Goal: Task Accomplishment & Management: Manage account settings

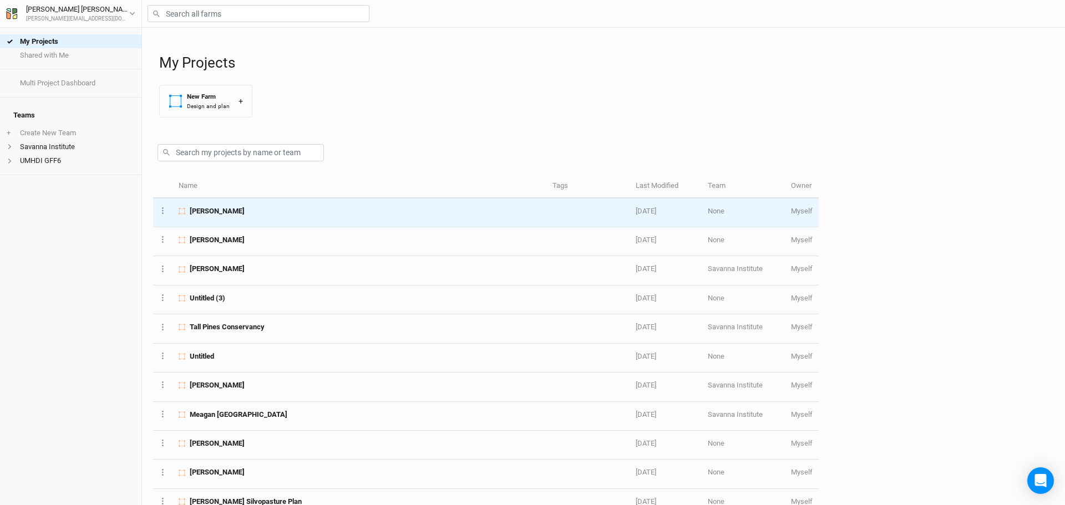
click at [220, 209] on span "[PERSON_NAME]" at bounding box center [217, 211] width 55 height 10
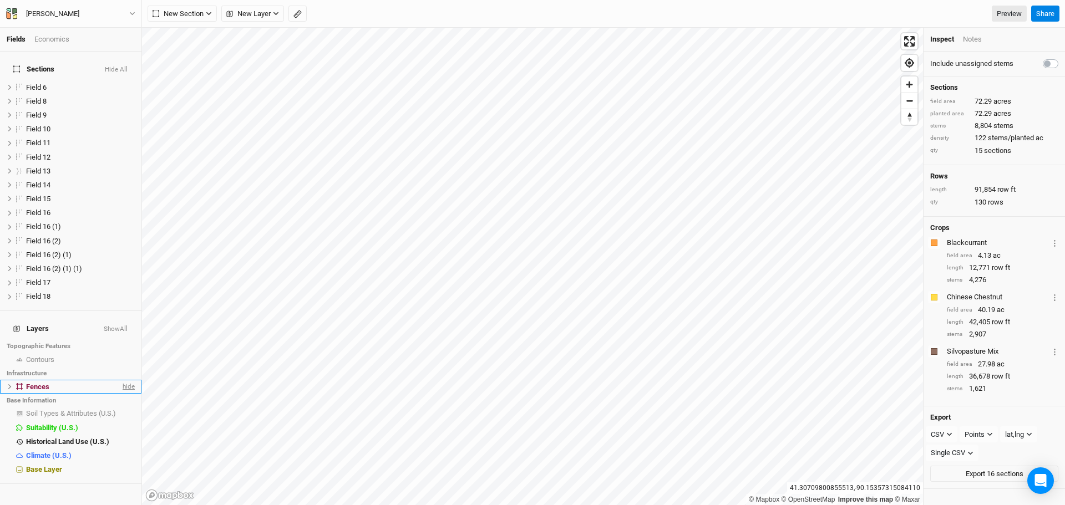
click at [120, 380] on span "hide" at bounding box center [127, 387] width 14 height 14
click at [119, 380] on span "show" at bounding box center [126, 387] width 18 height 14
click at [110, 66] on button "Hide All" at bounding box center [116, 70] width 24 height 8
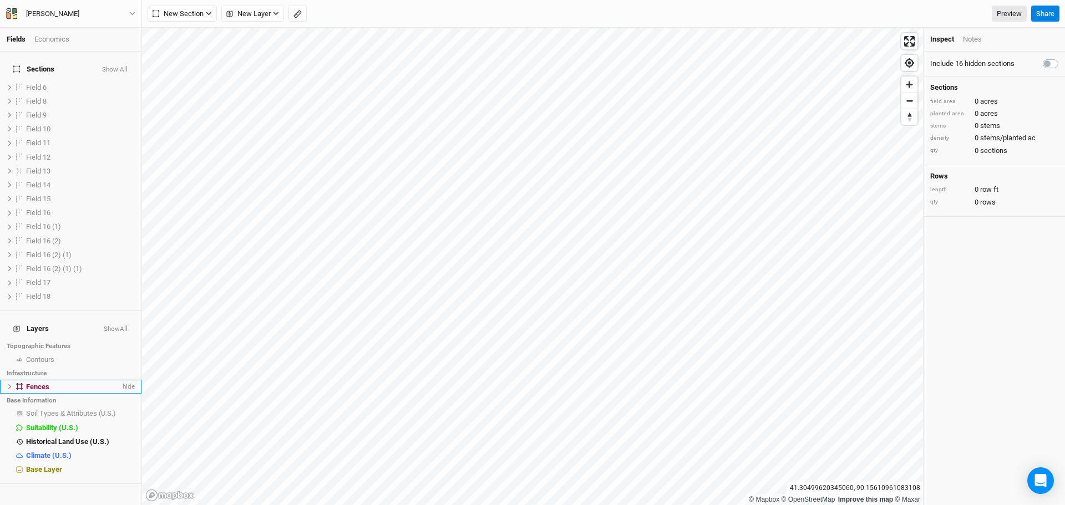
click at [9, 384] on icon at bounding box center [10, 387] width 6 height 6
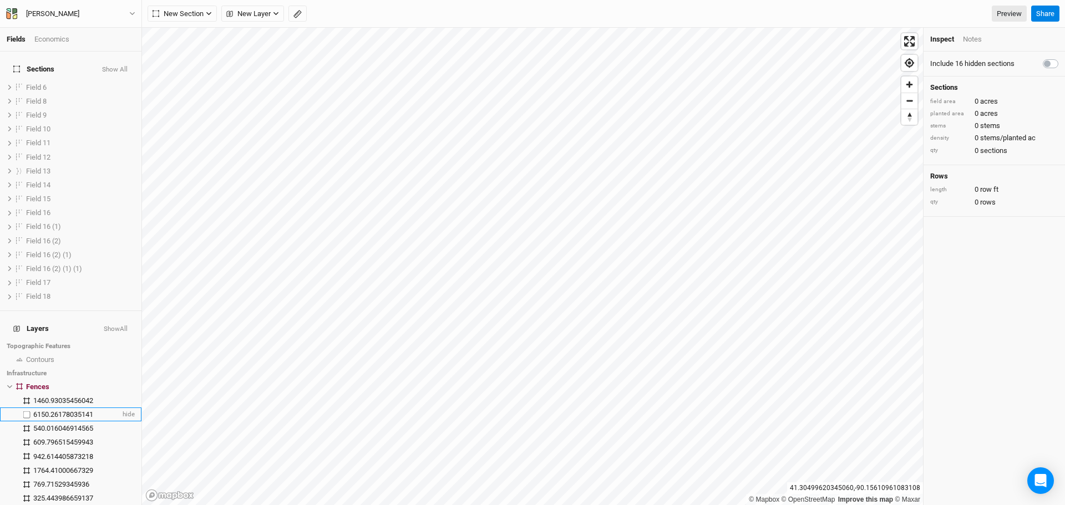
click at [93, 411] on span "6150.26178035141" at bounding box center [63, 415] width 60 height 8
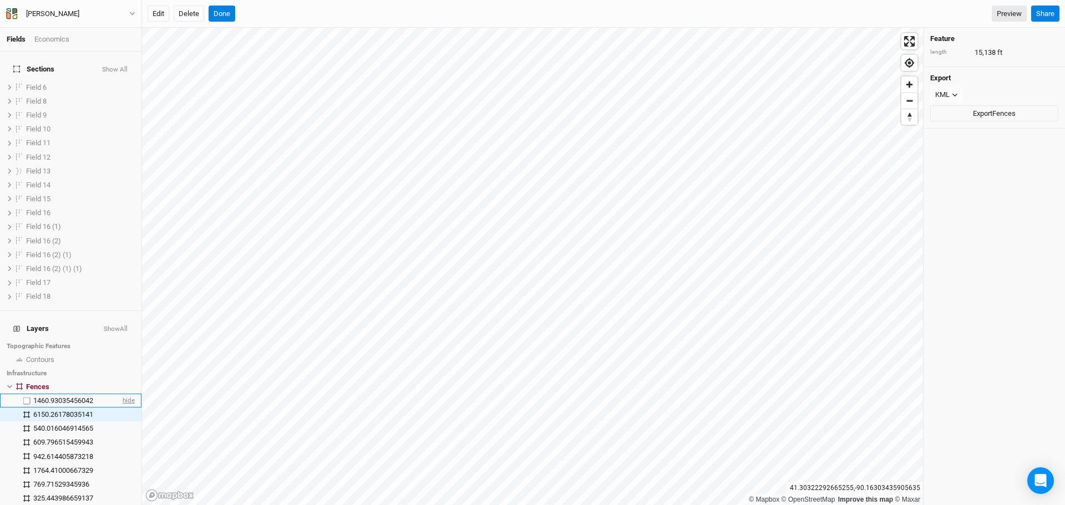
click at [120, 394] on span "hide" at bounding box center [127, 401] width 14 height 14
click at [121, 408] on span "hide" at bounding box center [127, 415] width 14 height 14
click at [121, 422] on span "hide" at bounding box center [127, 429] width 14 height 14
click at [125, 436] on span "hide" at bounding box center [127, 443] width 14 height 14
click at [125, 450] on span "hide" at bounding box center [127, 457] width 14 height 14
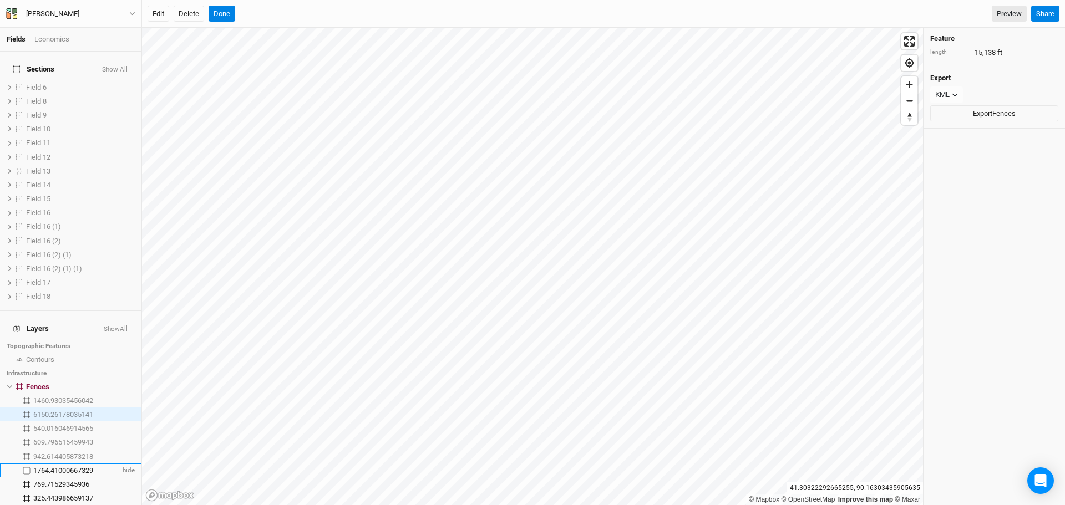
click at [125, 464] on span "hide" at bounding box center [127, 471] width 14 height 14
click at [126, 464] on span "show" at bounding box center [126, 471] width 18 height 14
click at [120, 478] on span "hide" at bounding box center [127, 485] width 14 height 14
click at [120, 492] on span "hide" at bounding box center [127, 499] width 14 height 14
click at [119, 492] on span "show" at bounding box center [126, 499] width 18 height 14
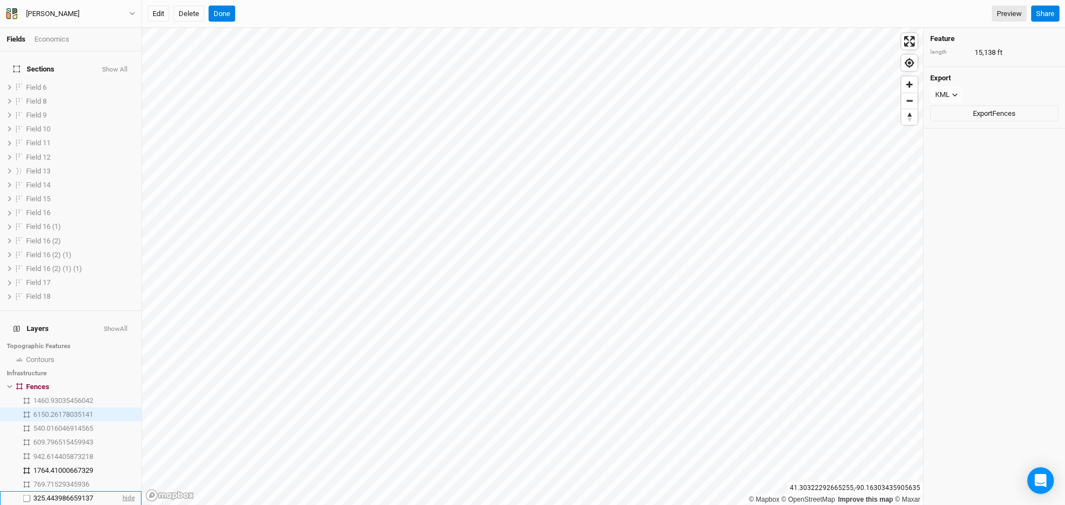
scroll to position [55, 0]
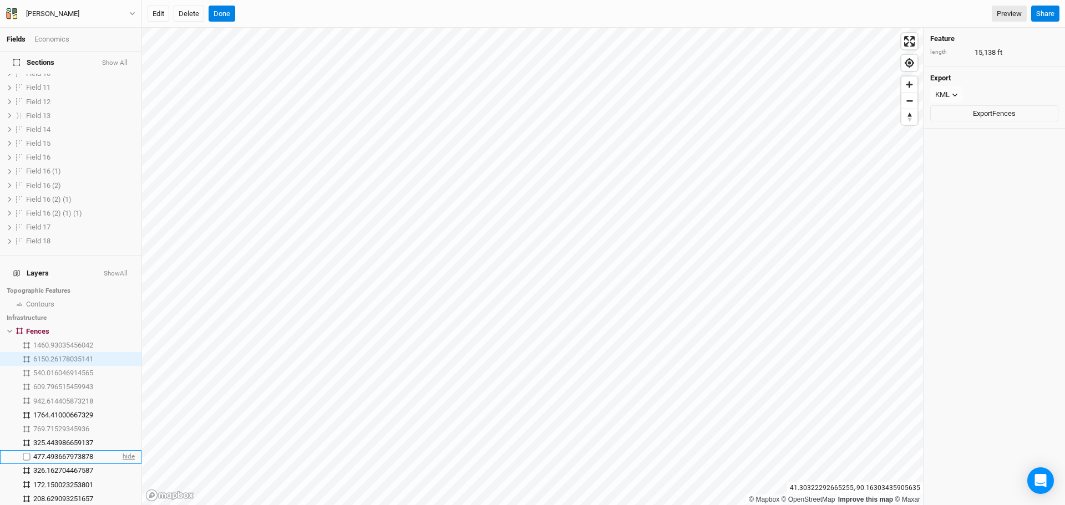
click at [120, 451] on span "hide" at bounding box center [127, 458] width 14 height 14
click at [120, 464] on span "hide" at bounding box center [127, 471] width 14 height 14
click at [121, 478] on span "hide" at bounding box center [127, 485] width 14 height 14
click at [121, 478] on span "show" at bounding box center [126, 485] width 18 height 14
click at [123, 492] on span "hide" at bounding box center [127, 499] width 14 height 14
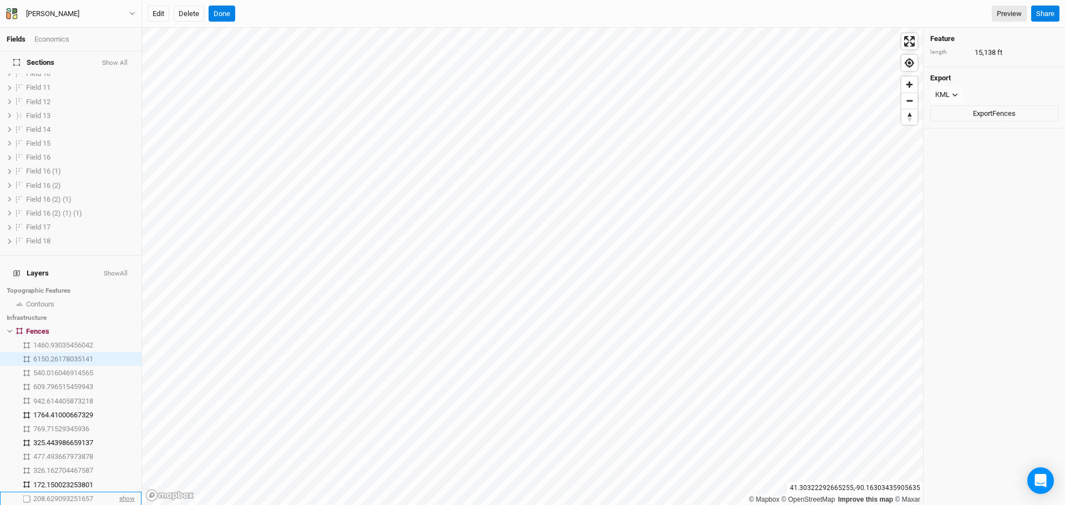
click at [123, 492] on span "show" at bounding box center [126, 499] width 18 height 14
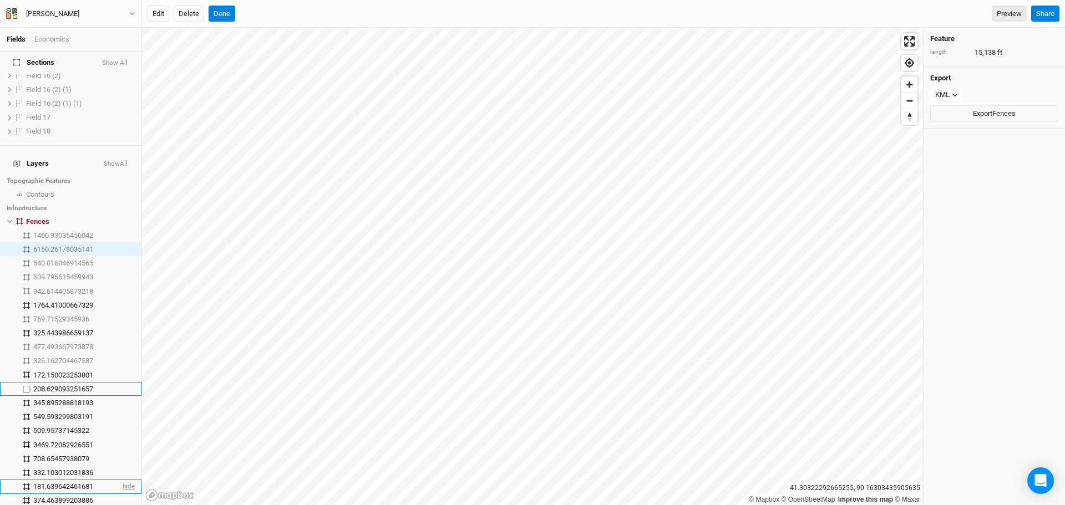
scroll to position [166, 0]
click at [120, 395] on span "hide" at bounding box center [127, 402] width 14 height 14
click at [120, 395] on span "show" at bounding box center [126, 402] width 18 height 14
click at [120, 409] on span "hide" at bounding box center [127, 416] width 14 height 14
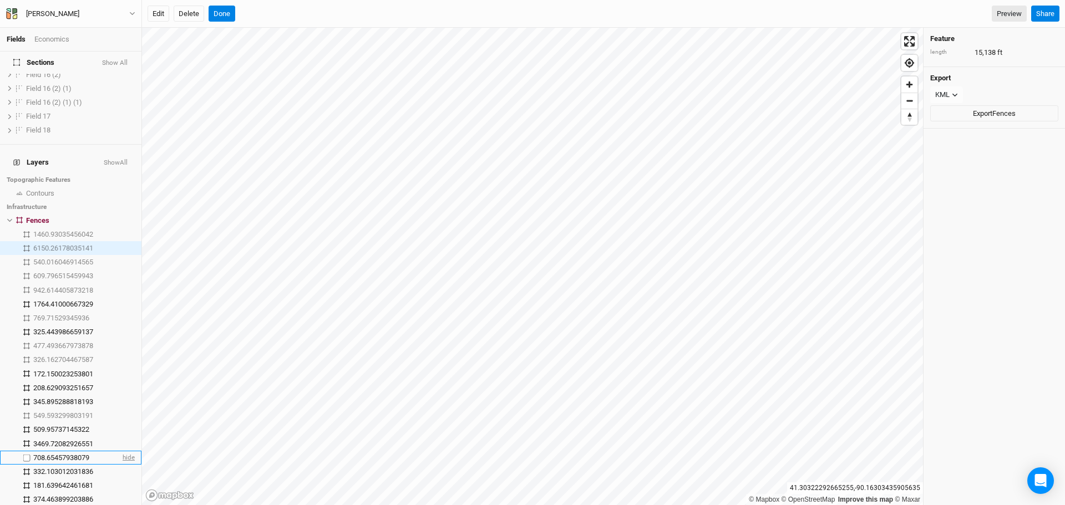
click at [123, 451] on span "hide" at bounding box center [127, 458] width 14 height 14
click at [123, 465] on span "hide" at bounding box center [127, 472] width 14 height 14
click at [123, 479] on span "hide" at bounding box center [127, 486] width 14 height 14
click at [123, 493] on span "hide" at bounding box center [127, 500] width 14 height 14
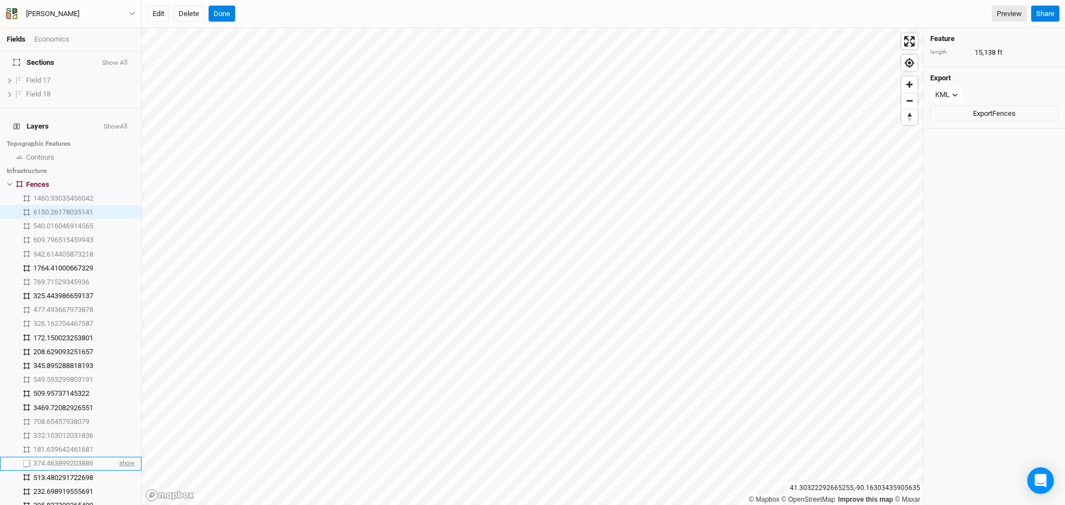
scroll to position [222, 0]
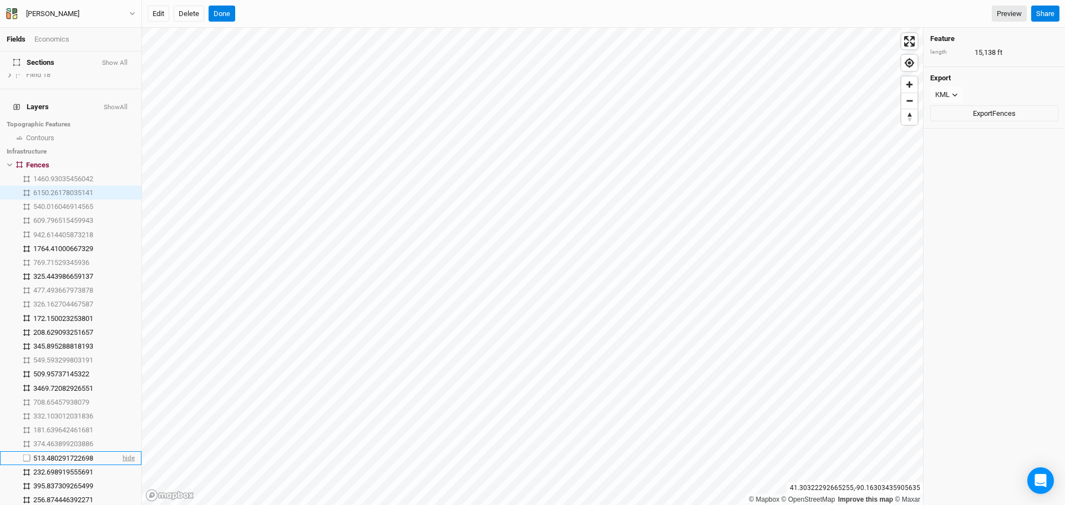
click at [122, 452] on span "hide" at bounding box center [127, 459] width 14 height 14
click at [122, 465] on span "hide" at bounding box center [127, 472] width 14 height 14
click at [123, 479] on span "hide" at bounding box center [127, 486] width 14 height 14
click at [123, 493] on span "hide" at bounding box center [127, 500] width 14 height 14
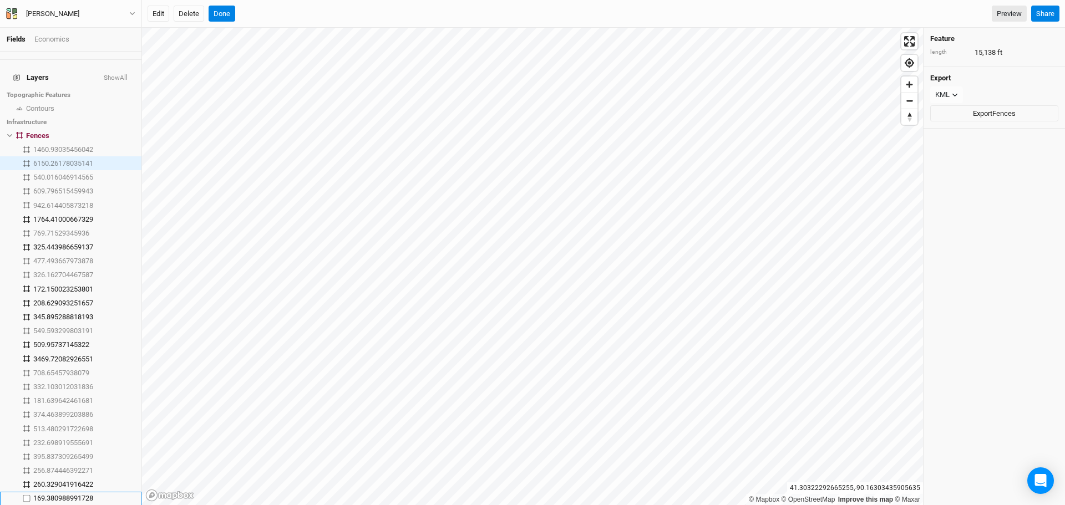
scroll to position [277, 0]
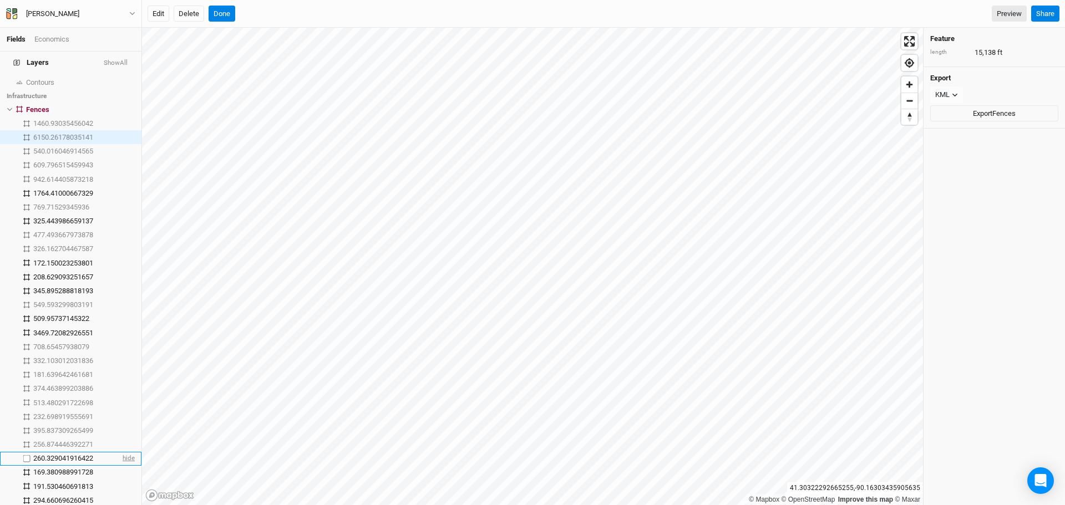
click at [120, 452] on span "hide" at bounding box center [127, 459] width 14 height 14
click at [120, 466] on span "hide" at bounding box center [127, 473] width 14 height 14
click at [120, 480] on span "hide" at bounding box center [127, 487] width 14 height 14
click at [120, 494] on span "hide" at bounding box center [127, 501] width 14 height 14
click at [120, 505] on span "hide" at bounding box center [127, 515] width 14 height 14
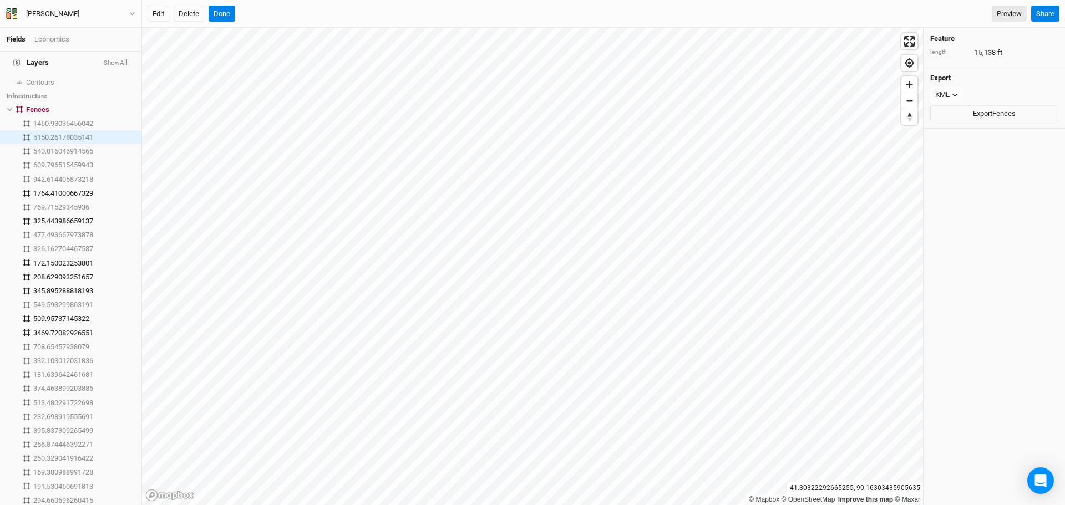
scroll to position [333, 0]
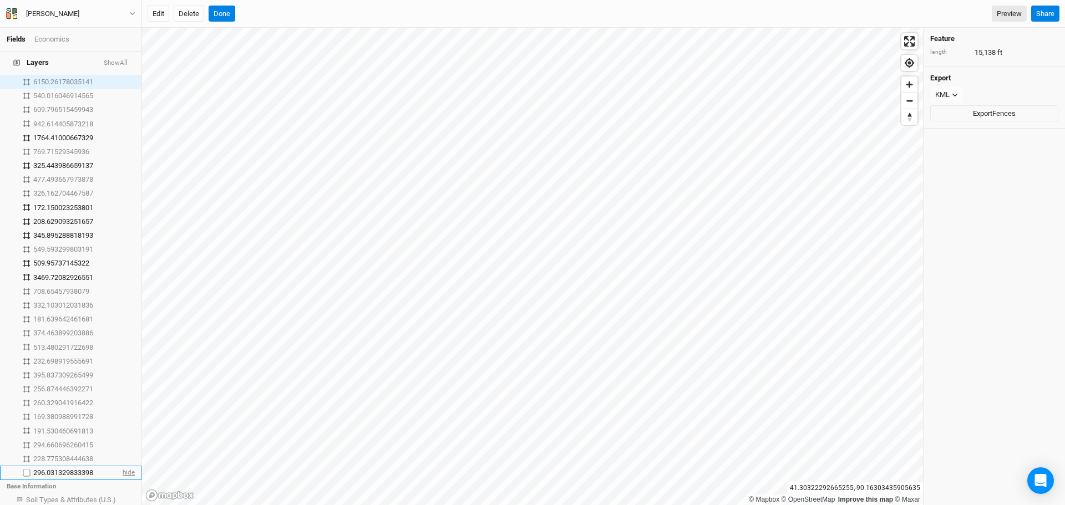
click at [120, 467] on span "hide" at bounding box center [127, 474] width 14 height 14
click at [219, 12] on button "Done" at bounding box center [222, 14] width 27 height 17
click at [195, 9] on button "Delete" at bounding box center [189, 14] width 31 height 17
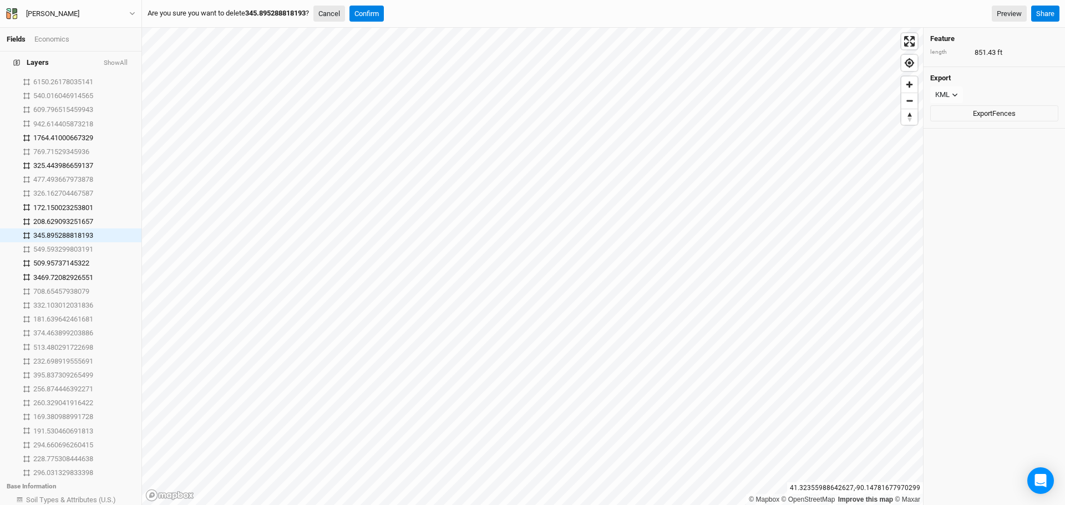
click at [337, 13] on button "Cancel" at bounding box center [329, 14] width 32 height 17
click at [120, 257] on span "hide" at bounding box center [127, 264] width 14 height 14
click at [119, 257] on span "show" at bounding box center [126, 264] width 18 height 14
click at [120, 257] on span "hide" at bounding box center [127, 264] width 14 height 14
click at [119, 257] on span "show" at bounding box center [126, 264] width 18 height 14
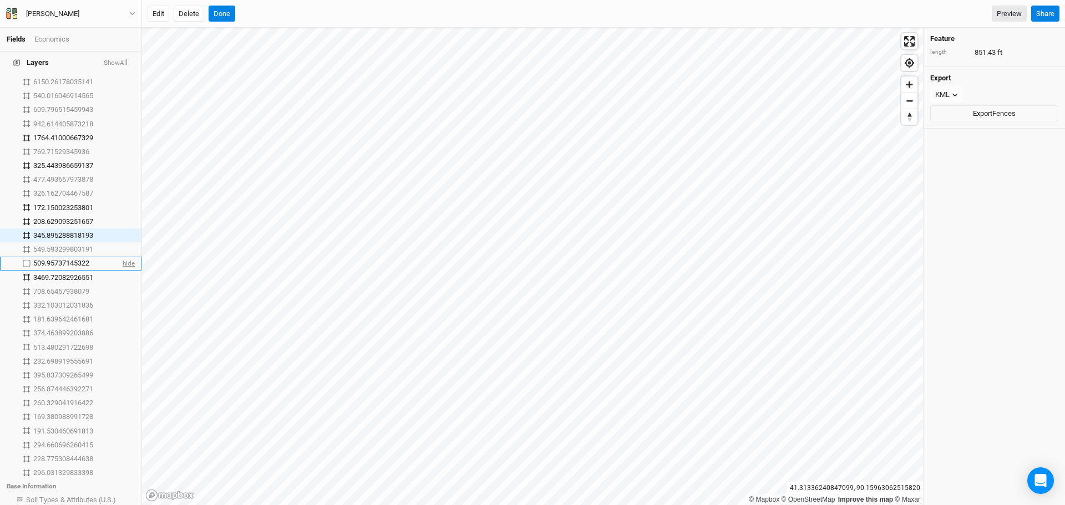
click at [120, 257] on span "hide" at bounding box center [127, 264] width 14 height 14
click at [119, 257] on span "show" at bounding box center [126, 264] width 18 height 14
click at [224, 13] on button "Done" at bounding box center [222, 14] width 27 height 17
click at [122, 229] on span "hide" at bounding box center [127, 236] width 14 height 14
click at [153, 14] on button "Edit" at bounding box center [159, 14] width 22 height 17
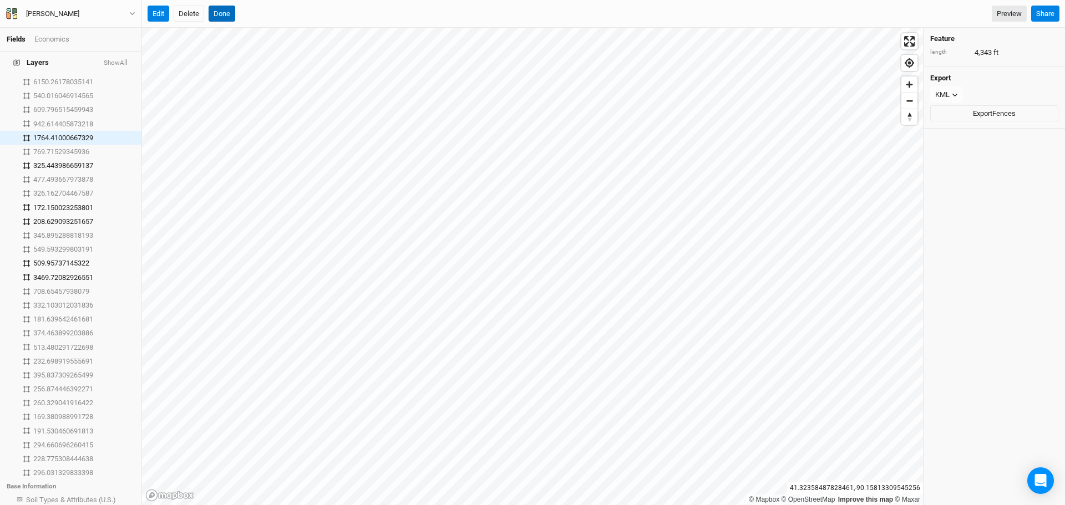
click at [229, 16] on button "Done" at bounding box center [222, 14] width 27 height 17
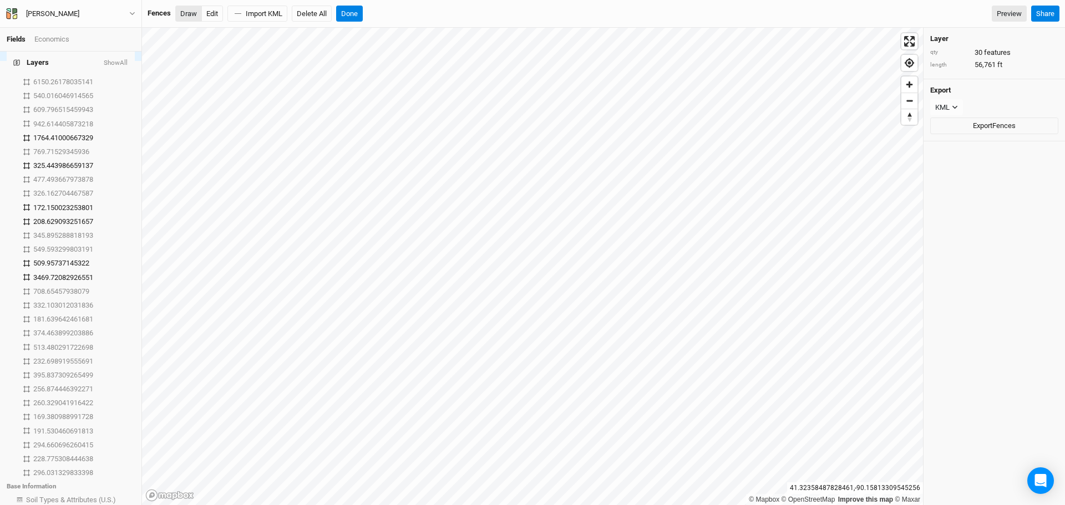
click at [193, 14] on button "Draw" at bounding box center [188, 14] width 27 height 17
click at [356, 9] on button "Done" at bounding box center [349, 14] width 27 height 17
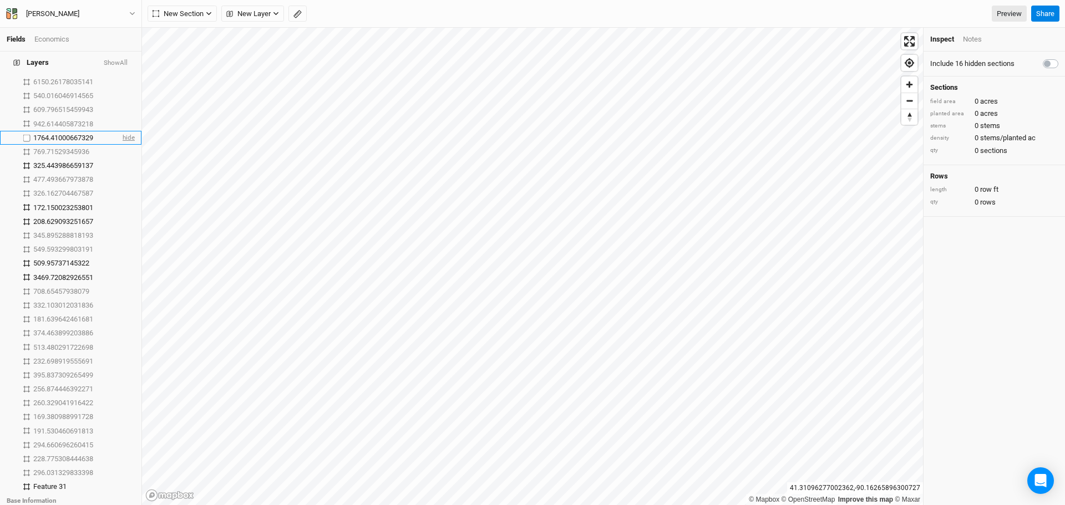
click at [124, 131] on span "hide" at bounding box center [127, 138] width 14 height 14
